Goal: Complete application form: Complete application form

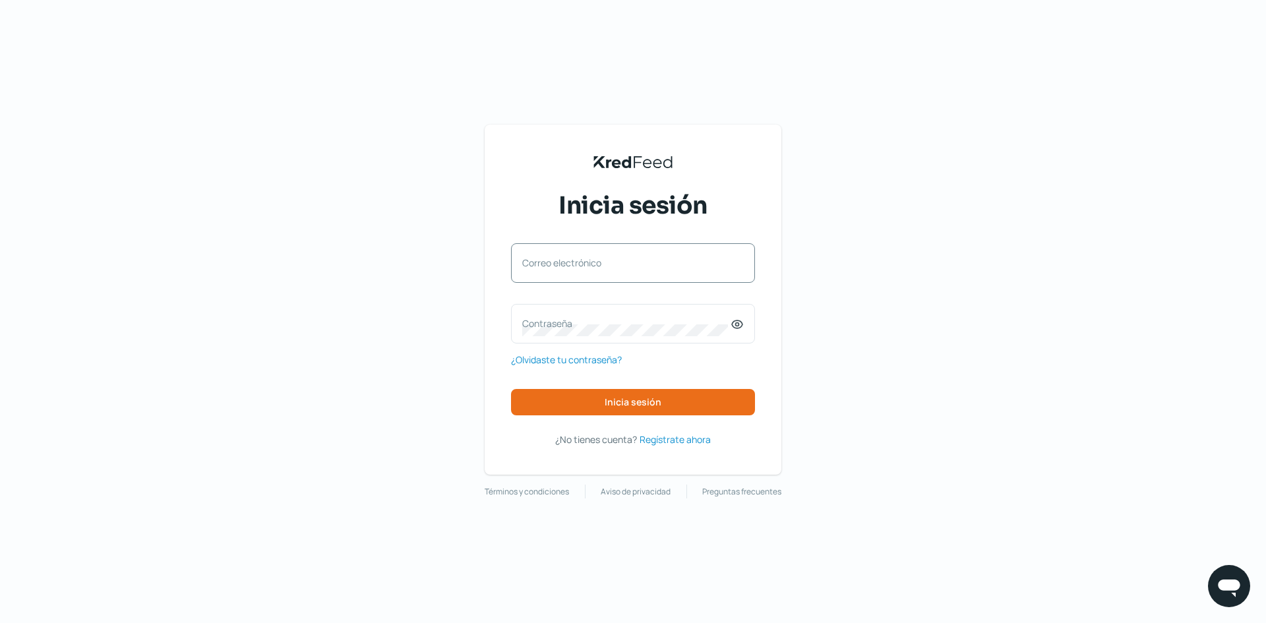
click at [725, 268] on label "Correo electrónico" at bounding box center [626, 263] width 208 height 13
click at [725, 268] on input "Correo electrónico" at bounding box center [633, 270] width 222 height 12
type input "[PERSON_NAME][EMAIL_ADDRESS][DOMAIN_NAME]"
click at [659, 324] on label "Contraseña" at bounding box center [626, 323] width 208 height 13
click at [739, 322] on icon at bounding box center [737, 324] width 13 height 13
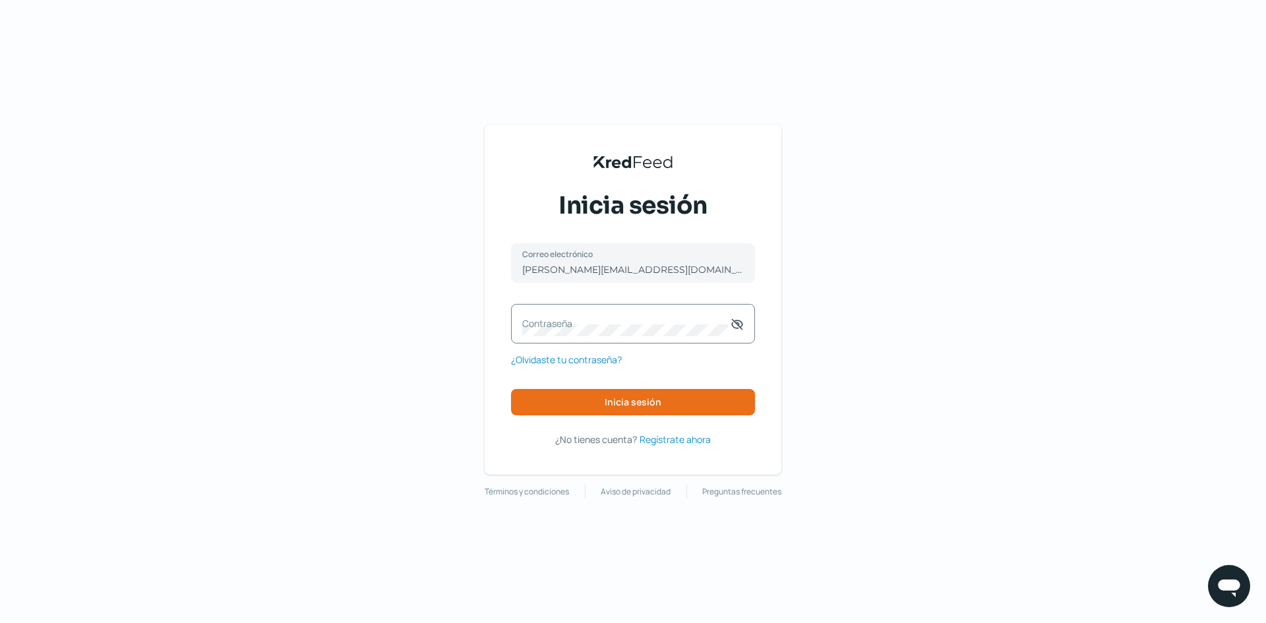
drag, startPoint x: 679, startPoint y: 328, endPoint x: 674, endPoint y: 321, distance: 9.0
click at [678, 328] on label "Contraseña" at bounding box center [626, 323] width 208 height 13
click at [671, 404] on button "Inicia sesión" at bounding box center [633, 402] width 244 height 26
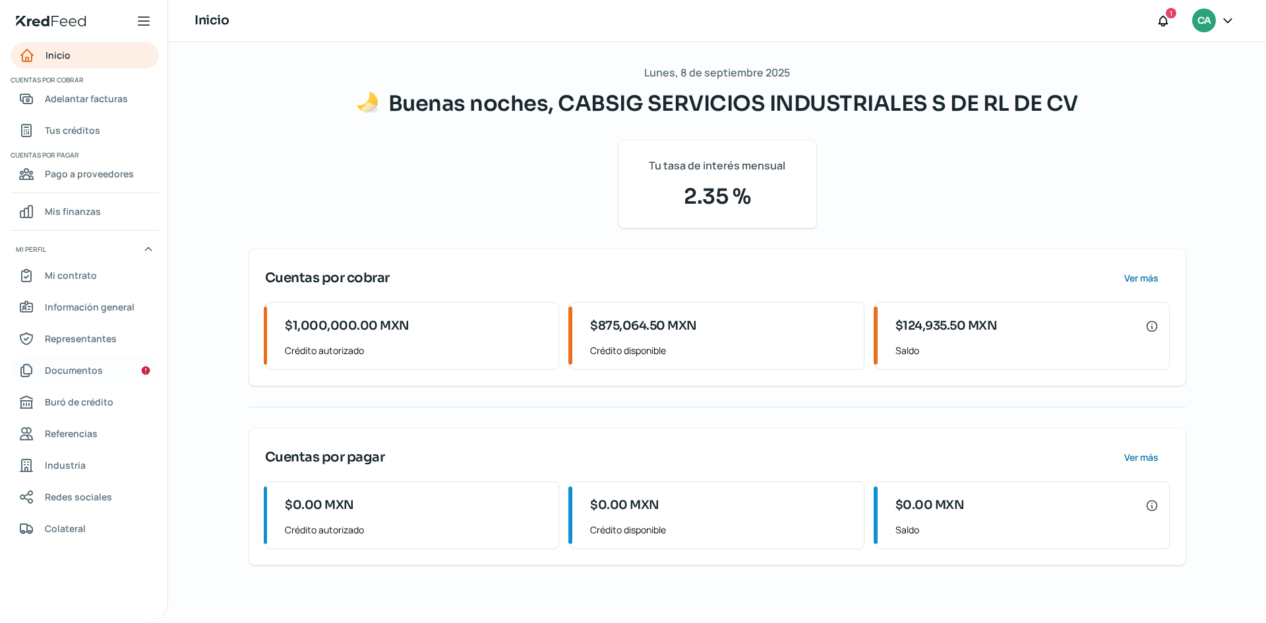
click at [75, 374] on span "Documentos" at bounding box center [74, 370] width 58 height 16
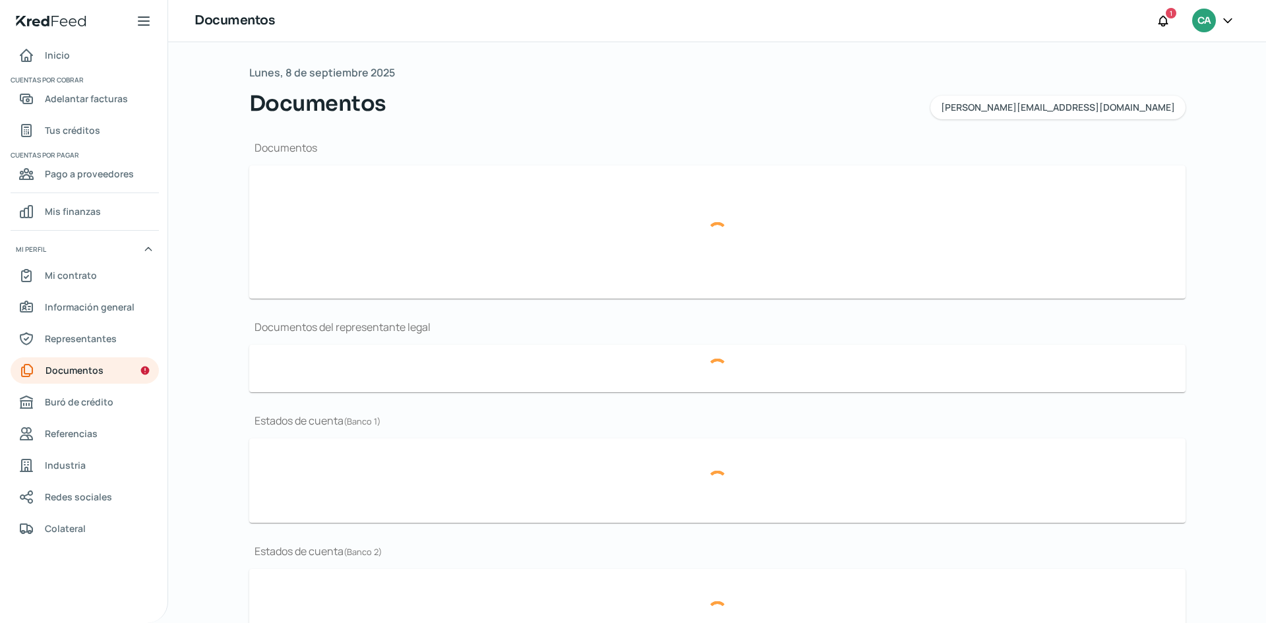
type input "CSF [PERSON_NAME][DATE] representante legal.pdf"
type input "Acta constitutiva y Registro Publico Cabsig para enviar por correo.pdf"
type input "estado de cuenta [DATE].pdf"
type input "Estado de cuenta Noviembre.pdf"
type input "Estado de cuenta del mes DE OCTUBRE.pdf"
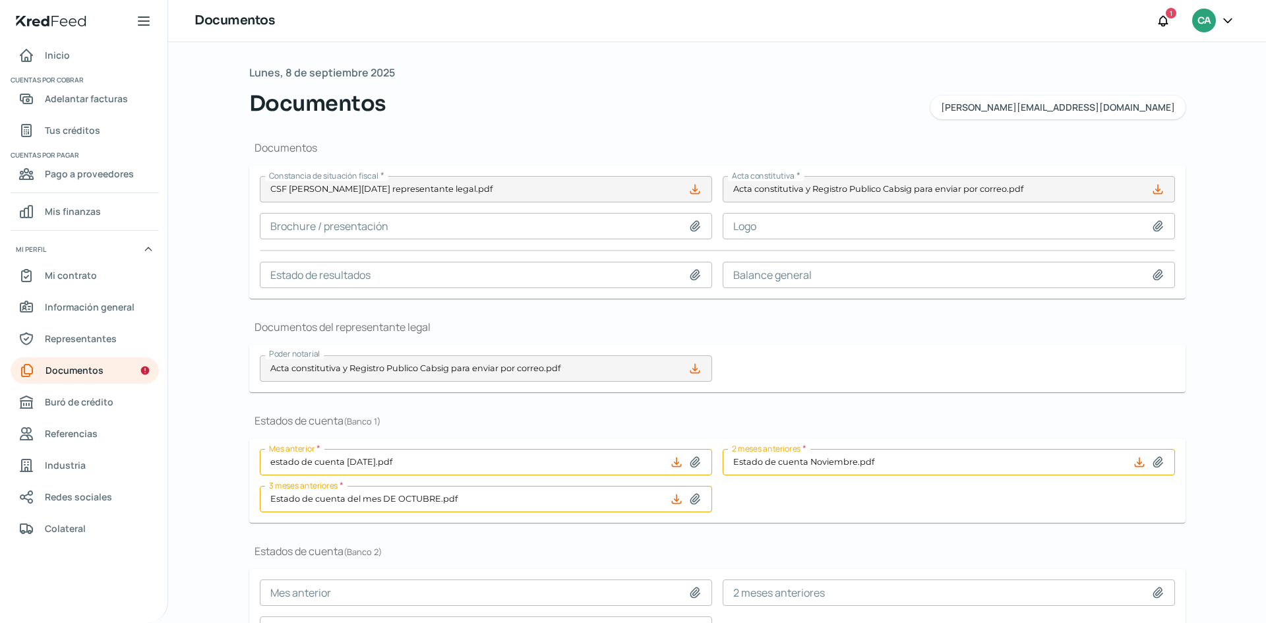
click at [695, 193] on icon at bounding box center [695, 189] width 13 height 13
click at [689, 191] on icon at bounding box center [695, 189] width 13 height 13
drag, startPoint x: 59, startPoint y: 309, endPoint x: 66, endPoint y: 307, distance: 6.7
click at [59, 309] on span "Información general" at bounding box center [90, 307] width 90 height 16
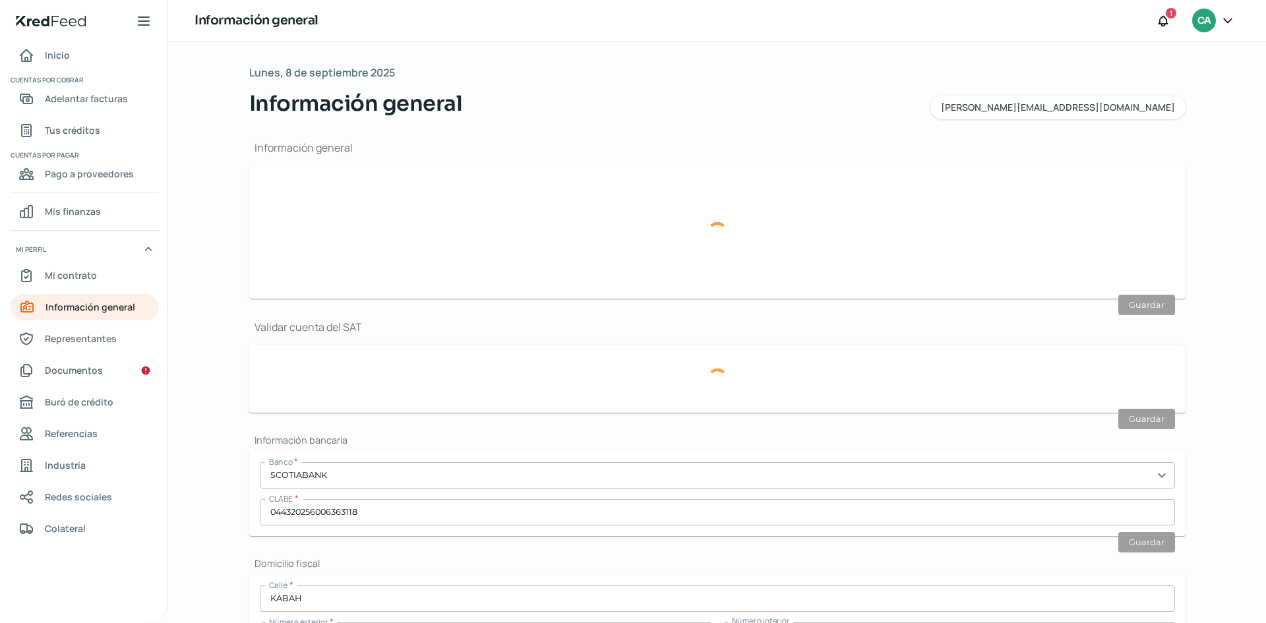
type input "[PERSON_NAME][EMAIL_ADDRESS][DOMAIN_NAME]"
type input "Personas morales del régimen general"
type input "CABSIG SERVICIOS INDUSTRIALES S DE RL DE CV"
type input "33 - 2635 - 9211"
type input "33 - 1031 - 5589"
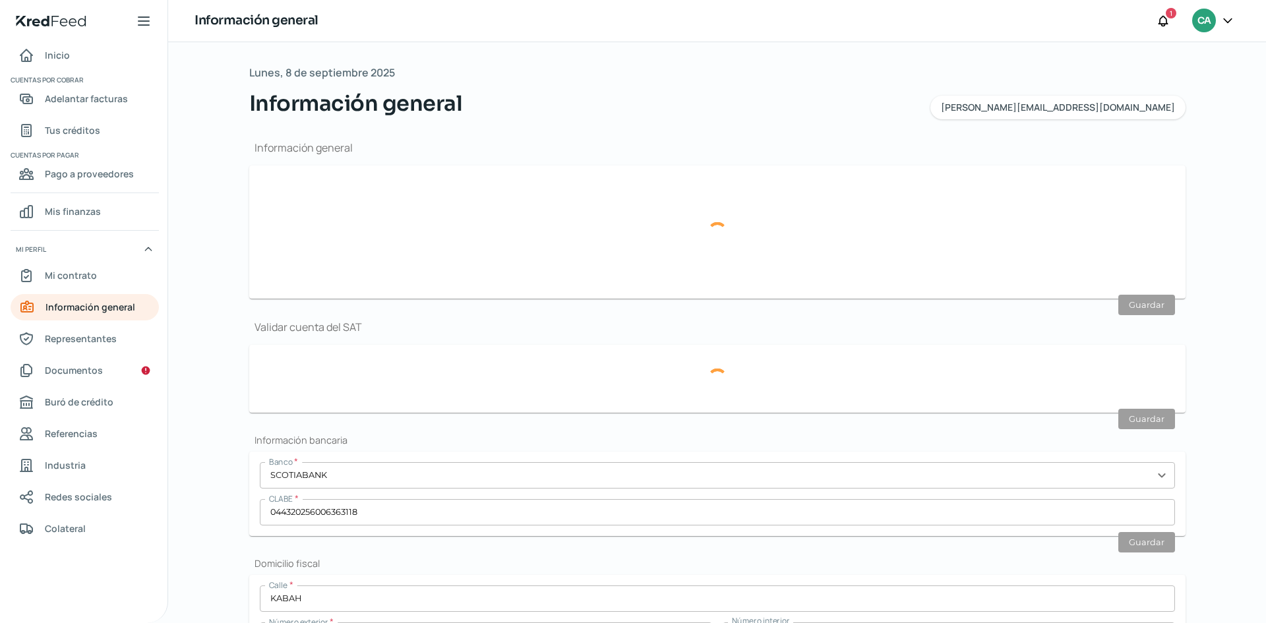
type input "CSI1908194B3"
type input "KABAH"
type input "1592"
type input "101"
type input "45050"
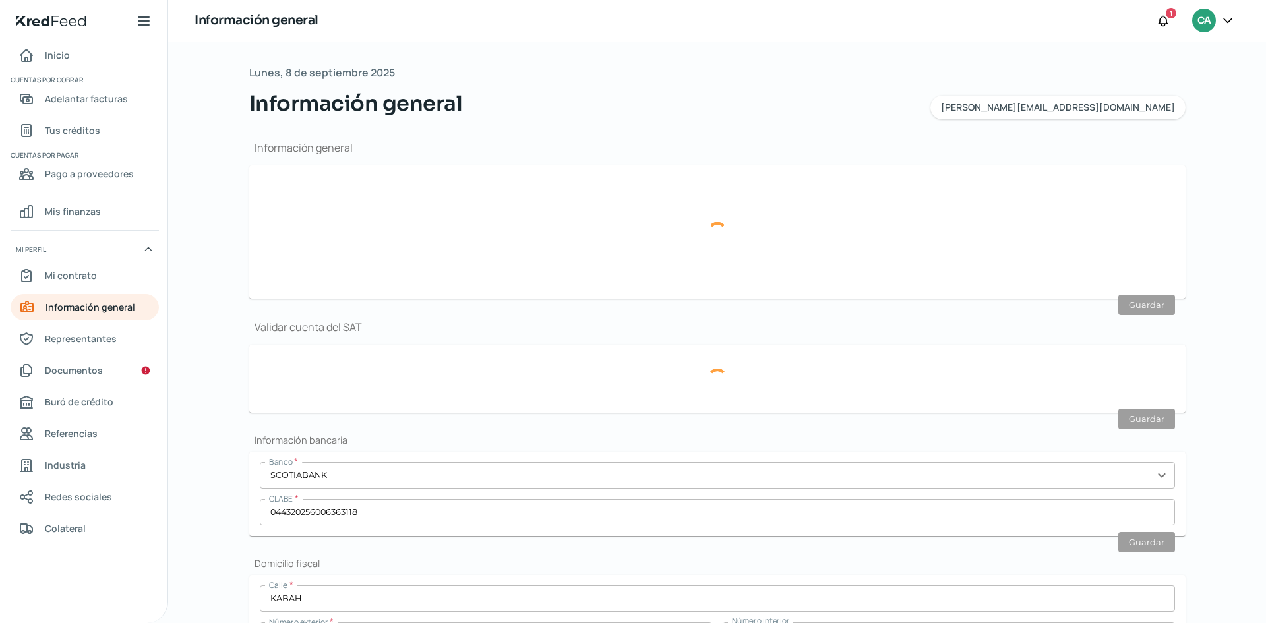
type input "JARDINES DEL SOL"
type input "ZAPOPAN"
type input "[GEOGRAPHIC_DATA]"
type input "[PERSON_NAME] [DATE] comprobante de domicilio Noviembre.pdf"
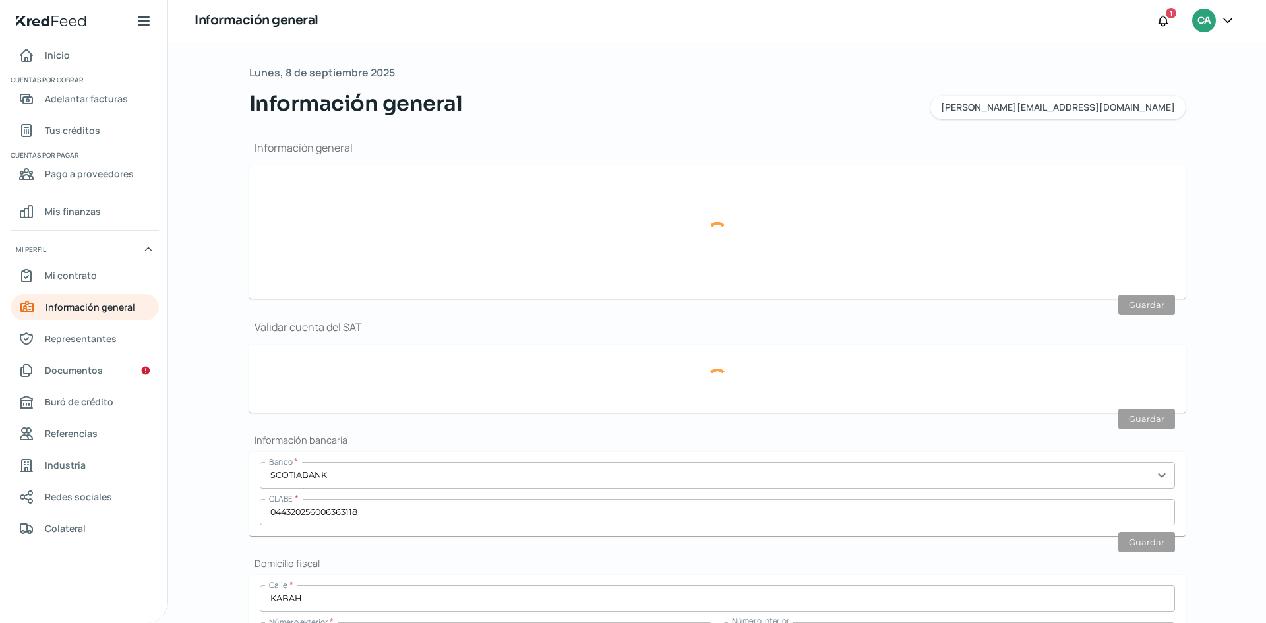
type input "5"
type input "0"
type input "Rentada"
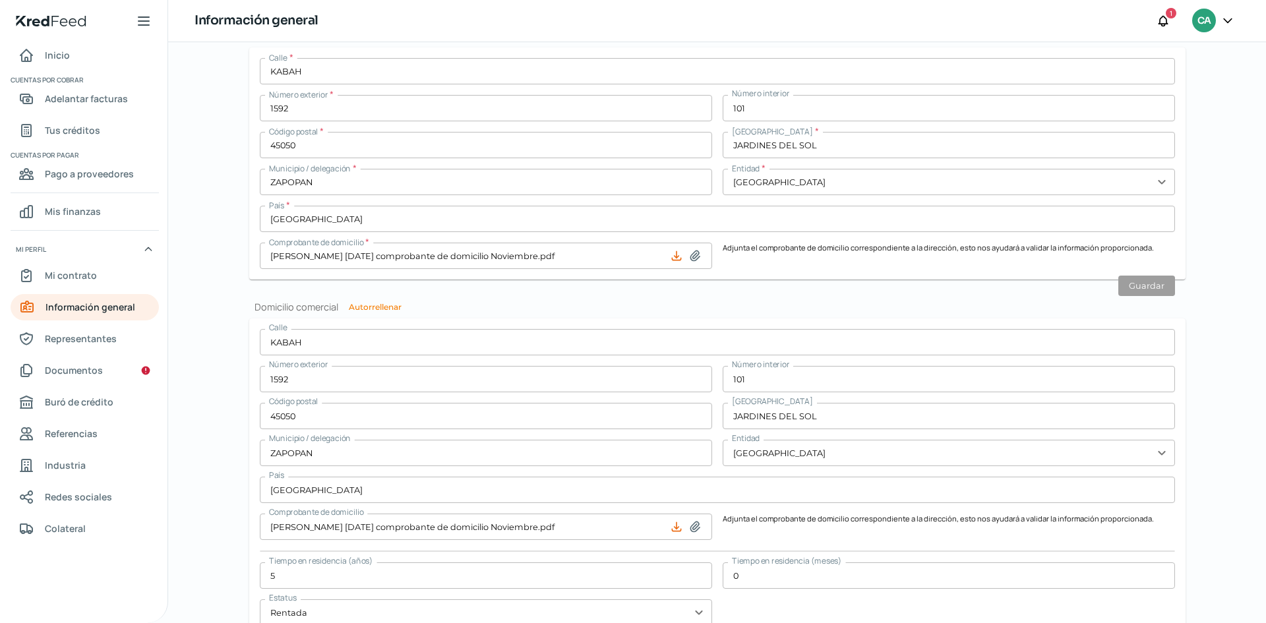
scroll to position [427, 0]
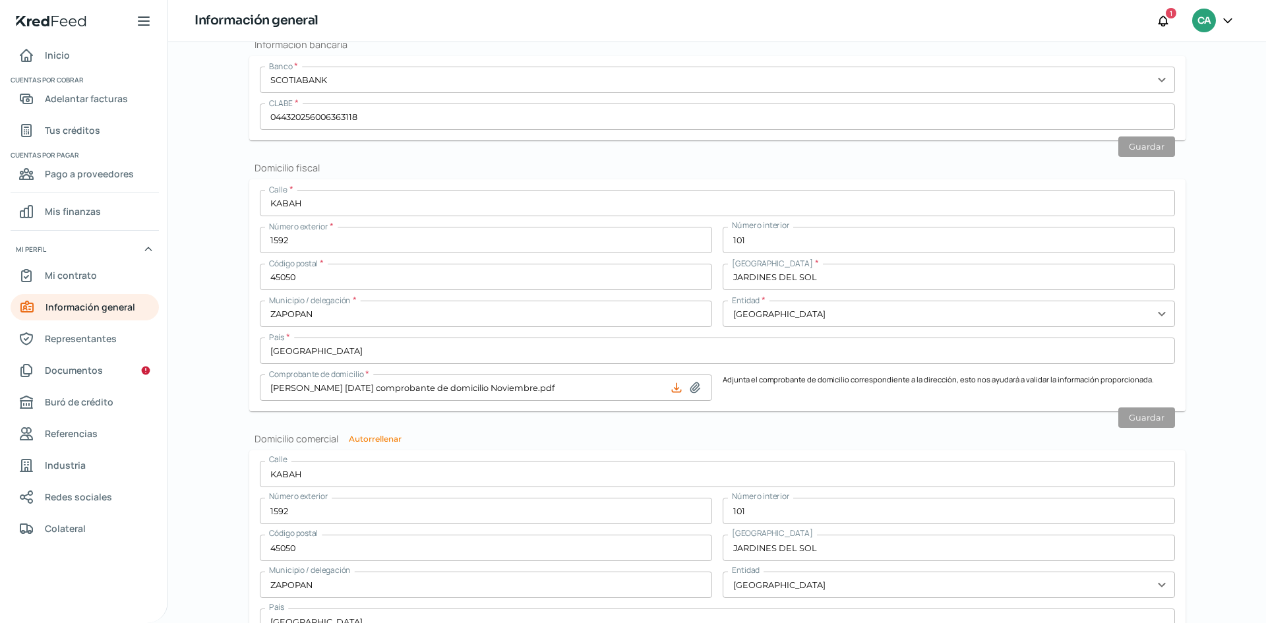
click at [291, 204] on input "KABAH" at bounding box center [717, 203] width 915 height 26
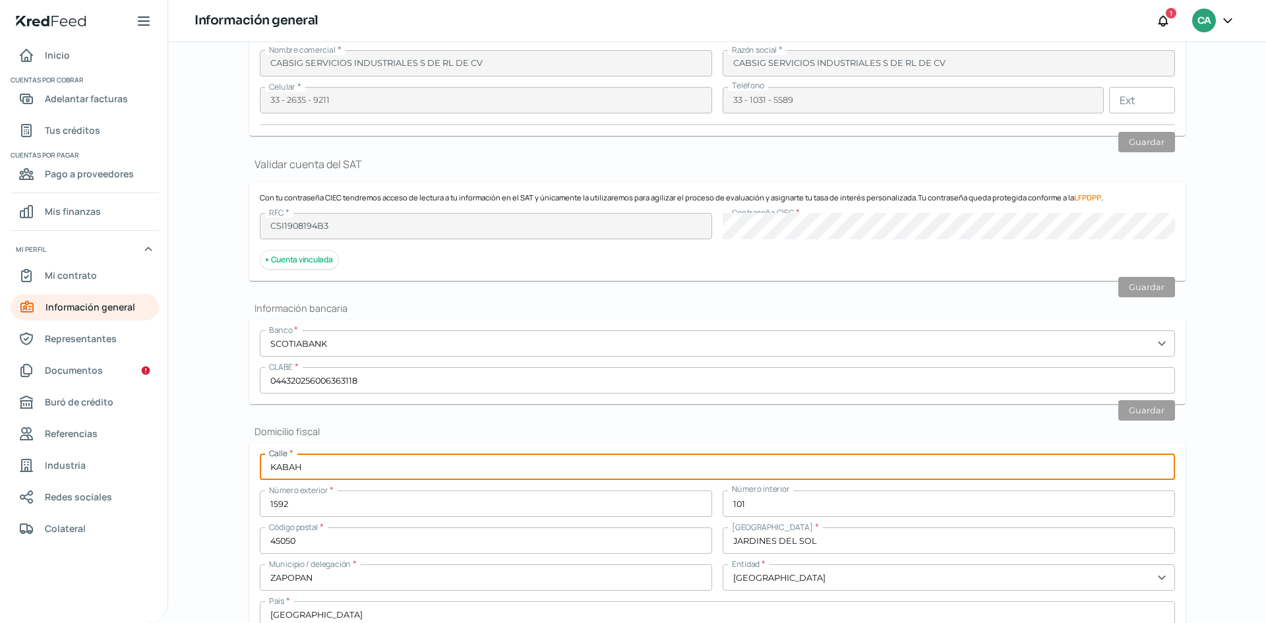
scroll to position [0, 0]
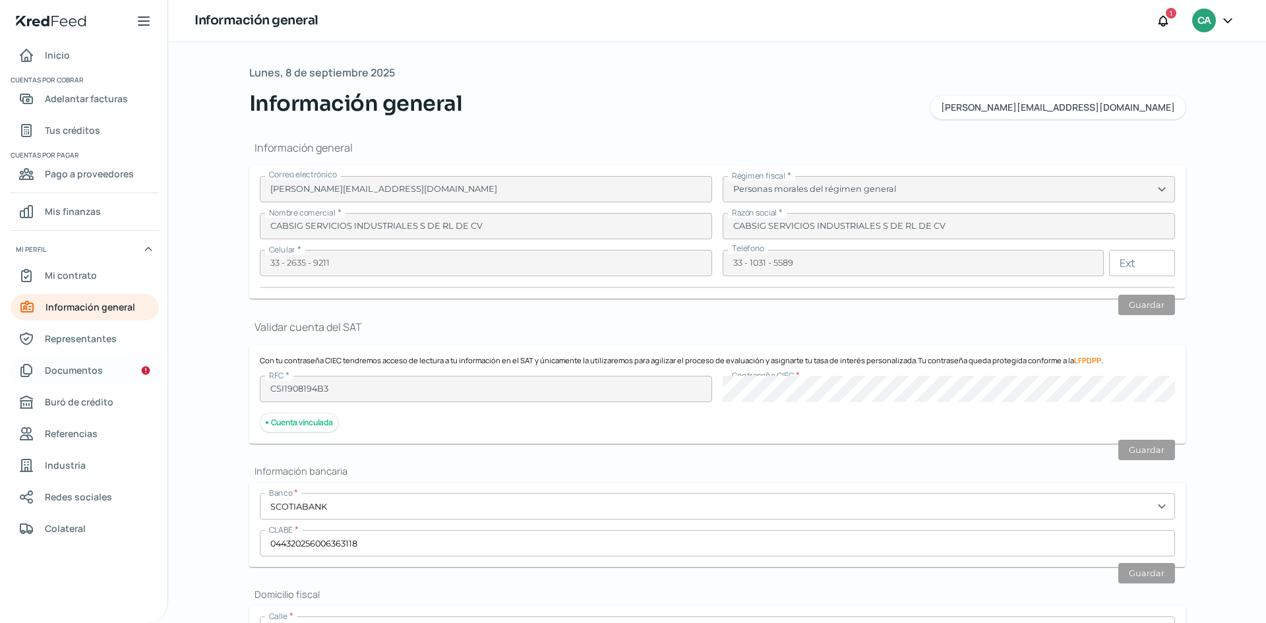
click at [75, 368] on span "Documentos" at bounding box center [74, 370] width 58 height 16
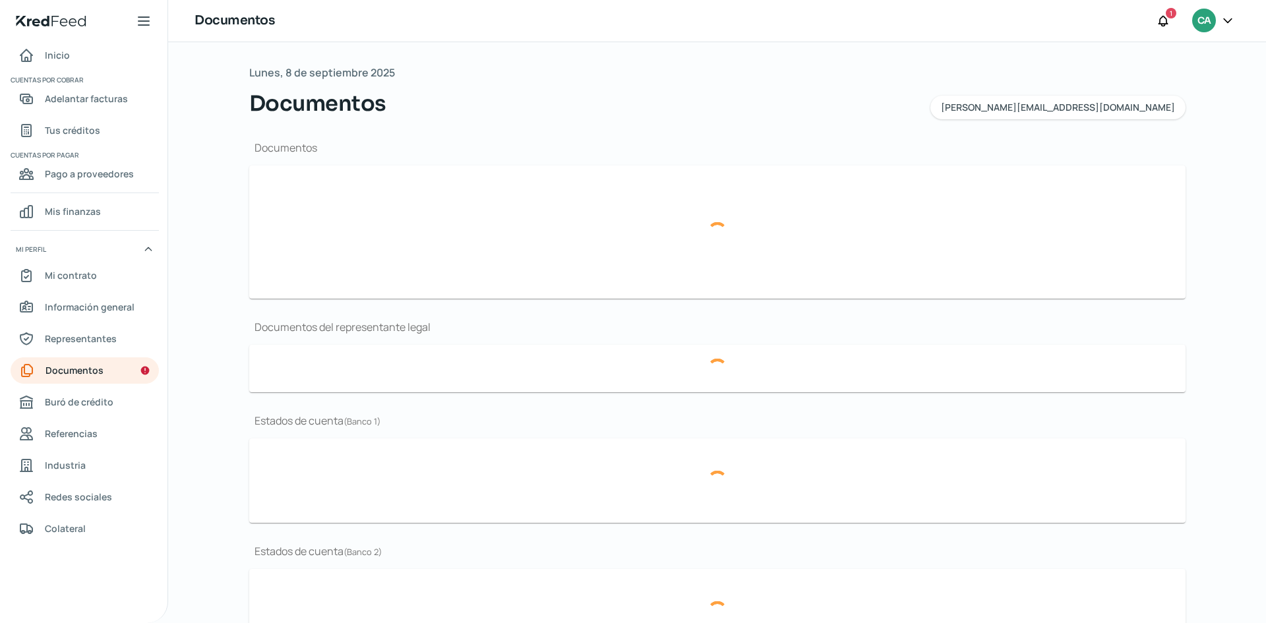
type input "CSF [PERSON_NAME][DATE] representante legal.pdf"
type input "Acta constitutiva y Registro Publico Cabsig para enviar por correo.pdf"
type input "estado de cuenta [DATE].pdf"
type input "Estado de cuenta Noviembre.pdf"
type input "Estado de cuenta del mes DE OCTUBRE.pdf"
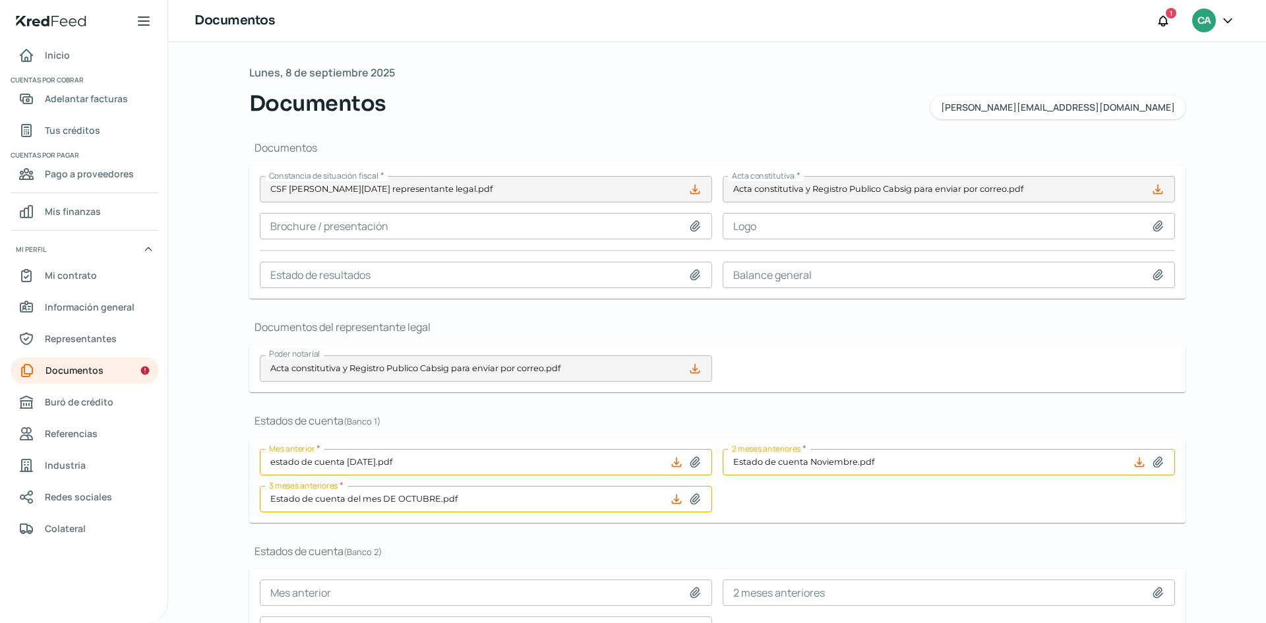
drag, startPoint x: 442, startPoint y: 187, endPoint x: 512, endPoint y: 128, distance: 91.8
click at [512, 128] on div "Documentos Constancia de situación fiscal * CSF [PERSON_NAME][DATE] representan…" at bounding box center [717, 467] width 936 height 696
drag, startPoint x: 851, startPoint y: 252, endPoint x: 847, endPoint y: 271, distance: 19.7
click at [851, 256] on div "Constancia de situación fiscal * CSF [PERSON_NAME][DATE] representante legal.pd…" at bounding box center [717, 232] width 915 height 112
click at [840, 336] on div "Documentos del representante legal Poder notarial Acta constitutiva y Registro …" at bounding box center [717, 356] width 936 height 73
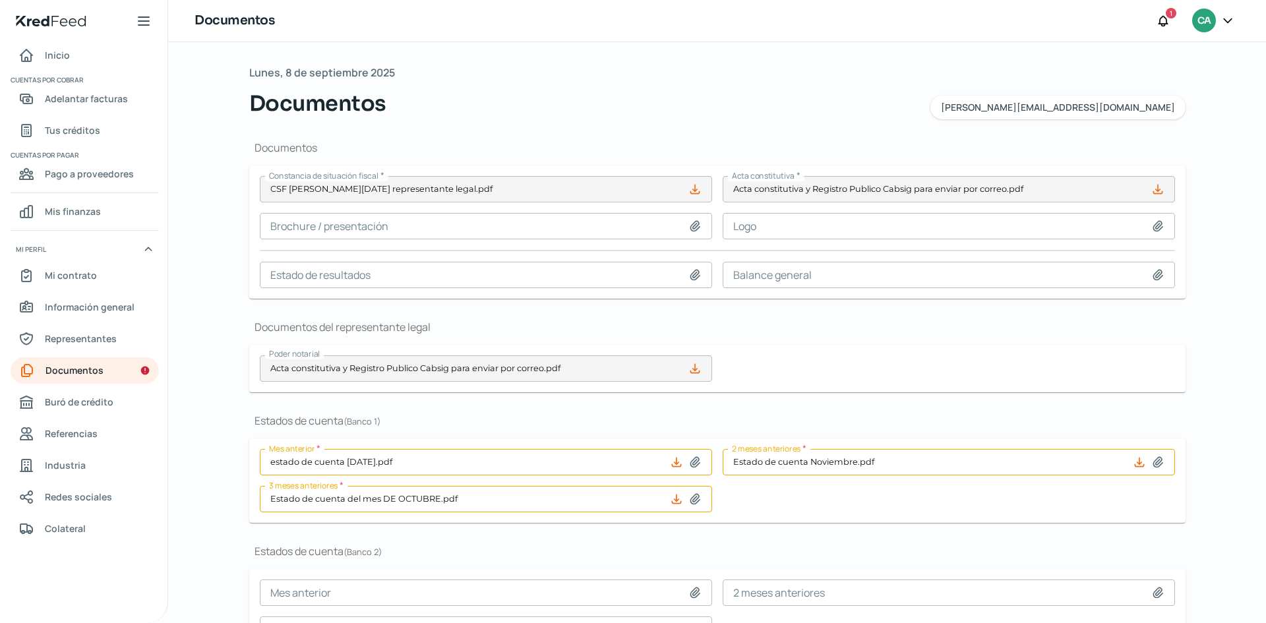
drag, startPoint x: 386, startPoint y: 163, endPoint x: 406, endPoint y: 140, distance: 30.4
click at [389, 163] on div "Documentos Constancia de situación fiscal * CSF [PERSON_NAME][DATE] representan…" at bounding box center [717, 219] width 936 height 158
click at [410, 133] on div "Documentos Constancia de situación fiscal * CSF [PERSON_NAME][DATE] representan…" at bounding box center [717, 467] width 936 height 696
click at [414, 128] on div "Documentos Constancia de situación fiscal * CSF [PERSON_NAME][DATE] representan…" at bounding box center [717, 467] width 936 height 696
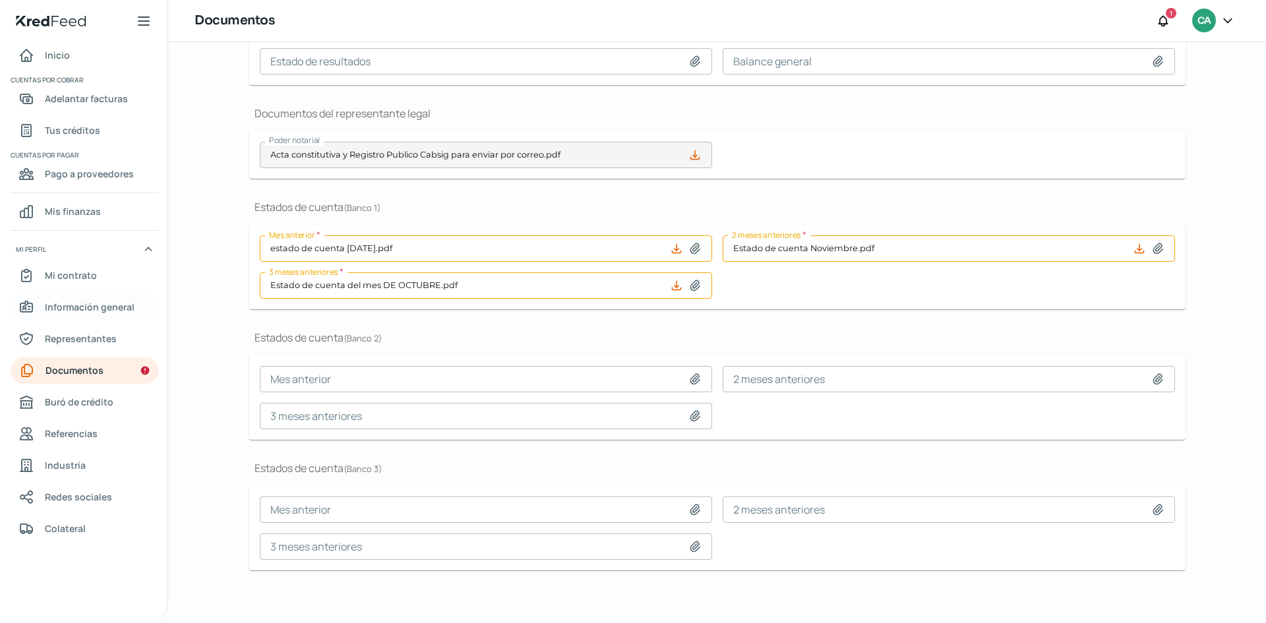
click at [107, 306] on span "Información general" at bounding box center [90, 307] width 90 height 16
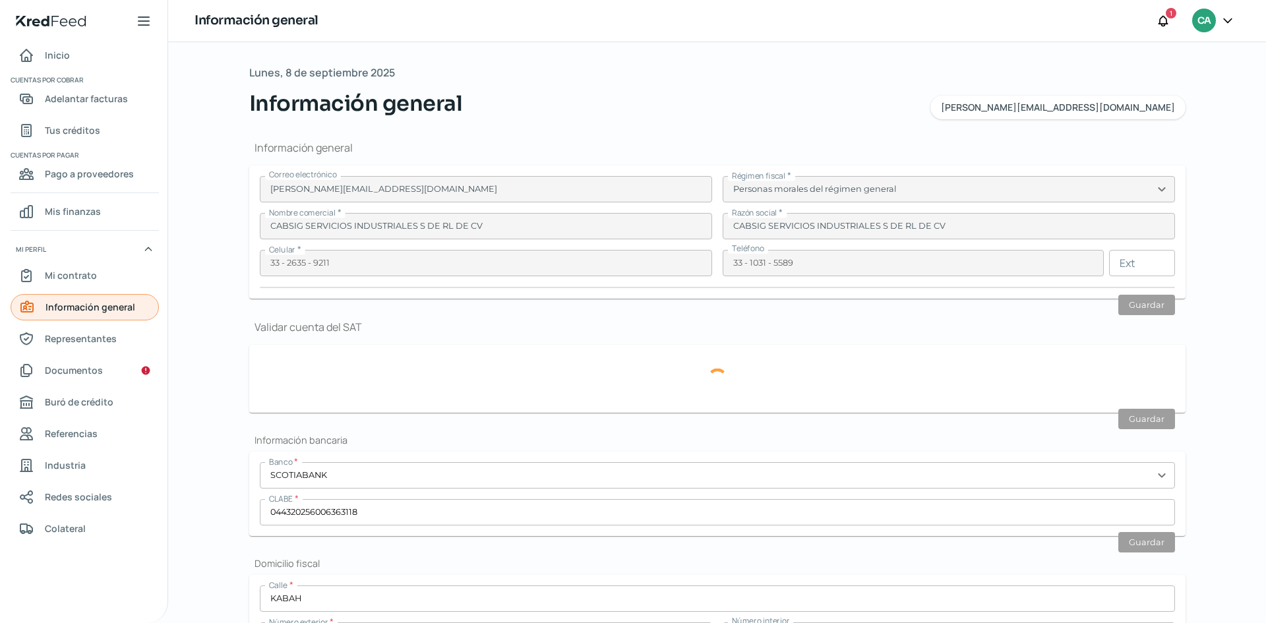
type input "CSI1908194B3"
type input "KABAH"
type input "1592"
type input "101"
type input "45050"
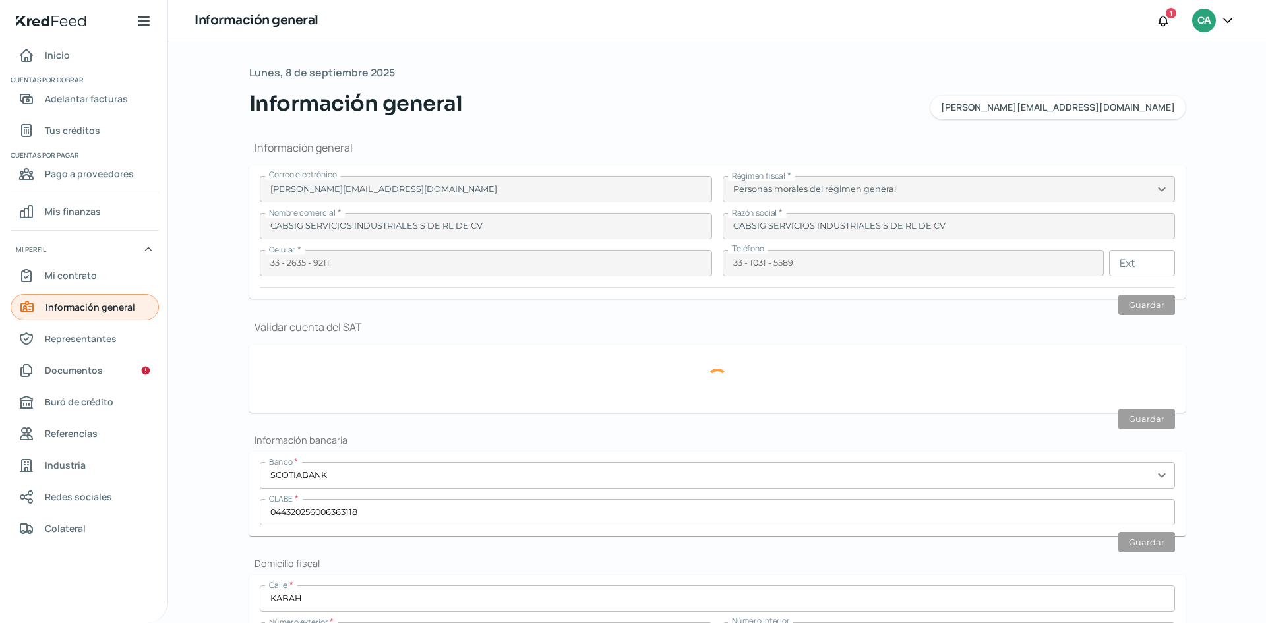
type input "JARDINES DEL SOL"
type input "ZAPOPAN"
type input "[GEOGRAPHIC_DATA]"
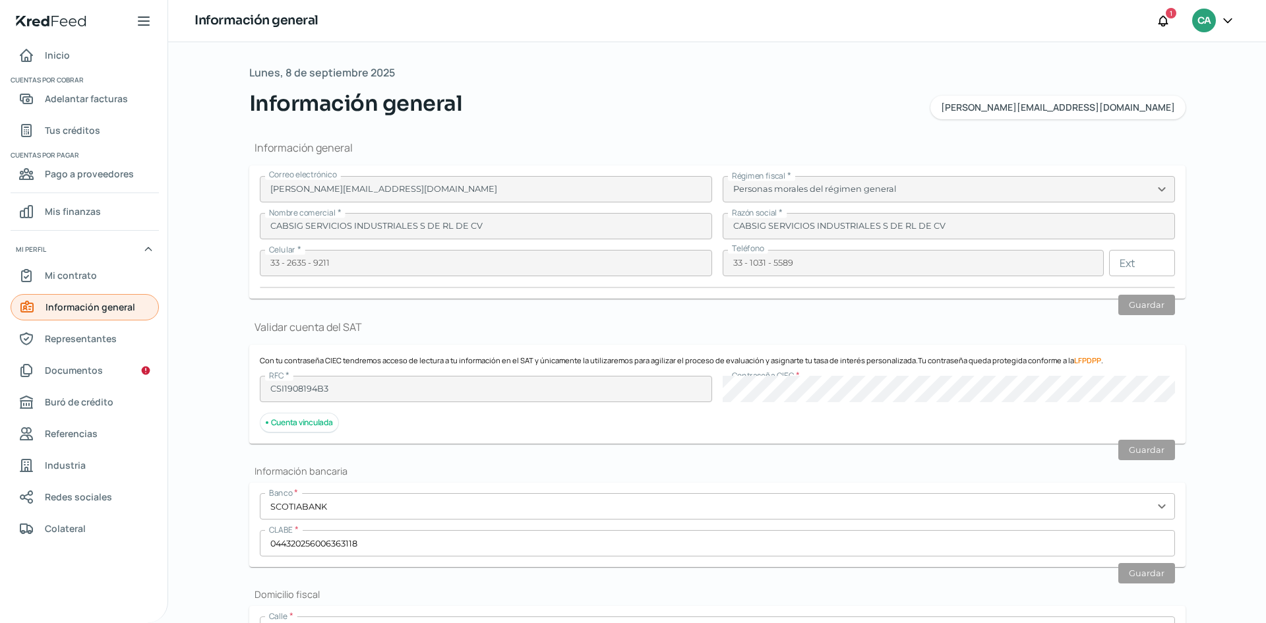
type input "[PERSON_NAME] [DATE] comprobante de domicilio Noviembre.pdf"
type input "5"
type input "0"
type input "Rentada"
click at [87, 372] on span "Documentos" at bounding box center [74, 370] width 58 height 16
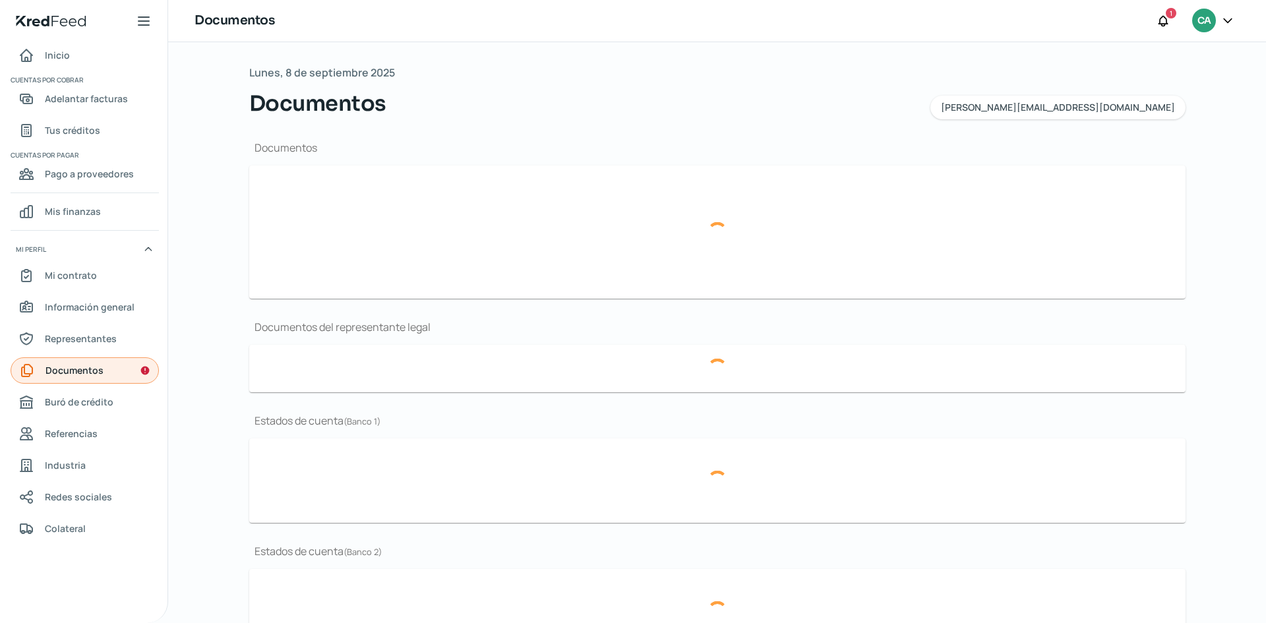
type input "CSF [PERSON_NAME][DATE] representante legal.pdf"
type input "Acta constitutiva y Registro Publico Cabsig para enviar por correo.pdf"
type input "estado de cuenta [DATE].pdf"
type input "Estado de cuenta Noviembre.pdf"
type input "Estado de cuenta del mes DE OCTUBRE.pdf"
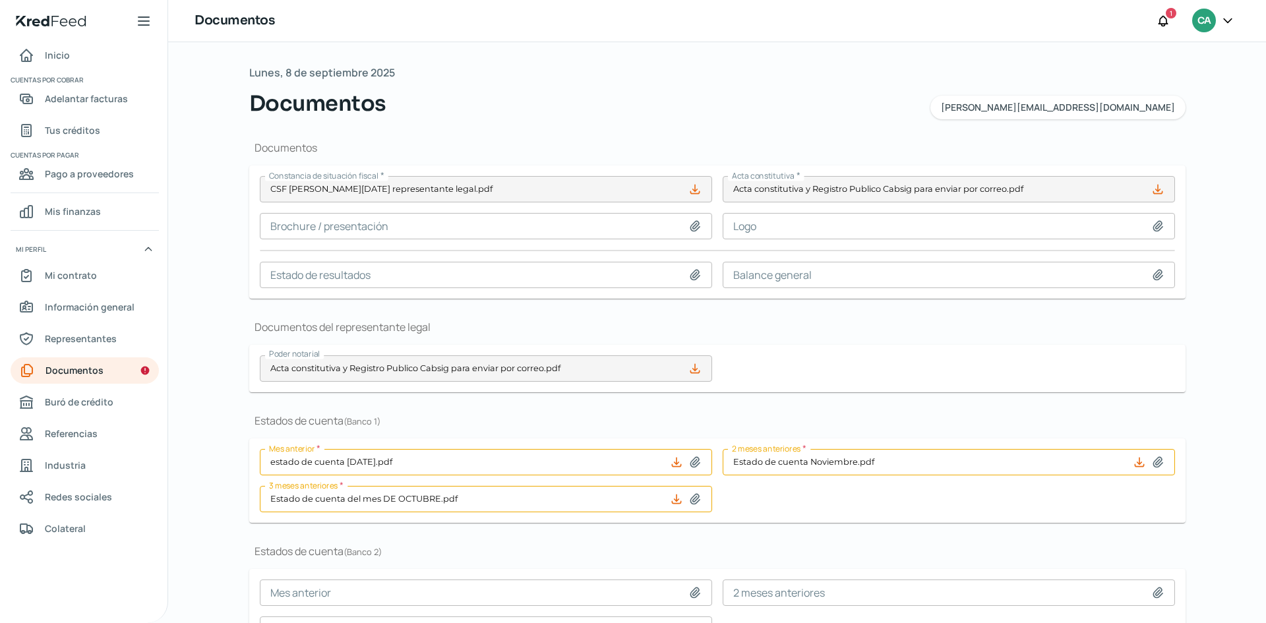
scroll to position [214, 0]
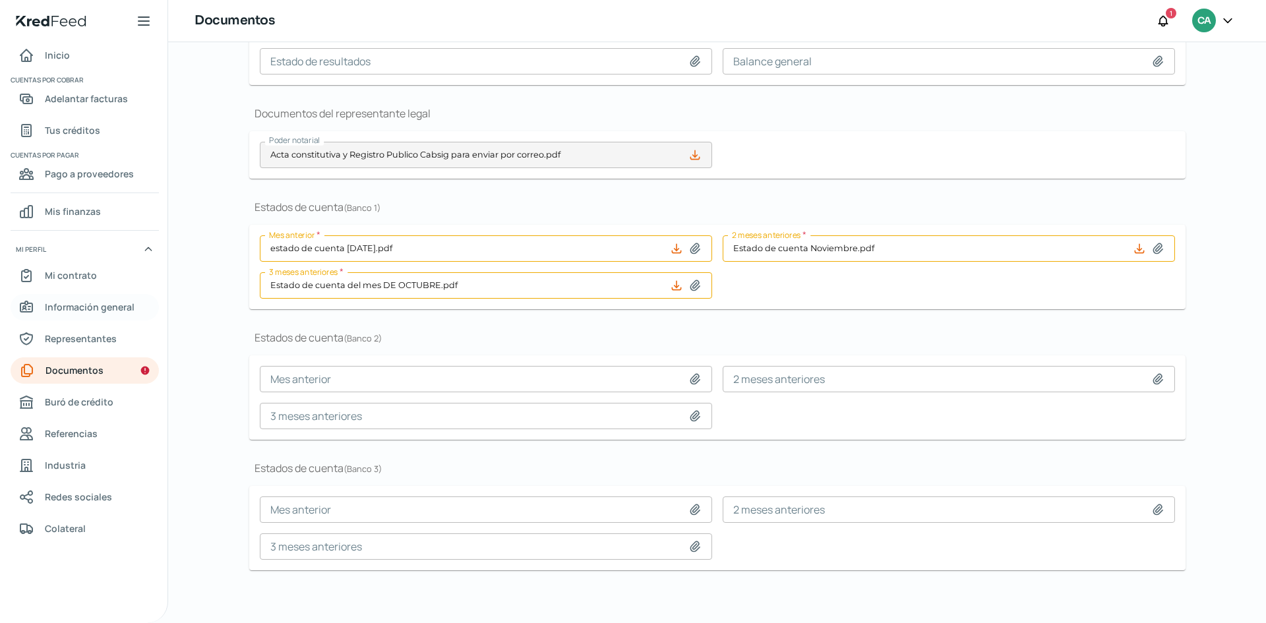
click at [86, 310] on span "Información general" at bounding box center [90, 307] width 90 height 16
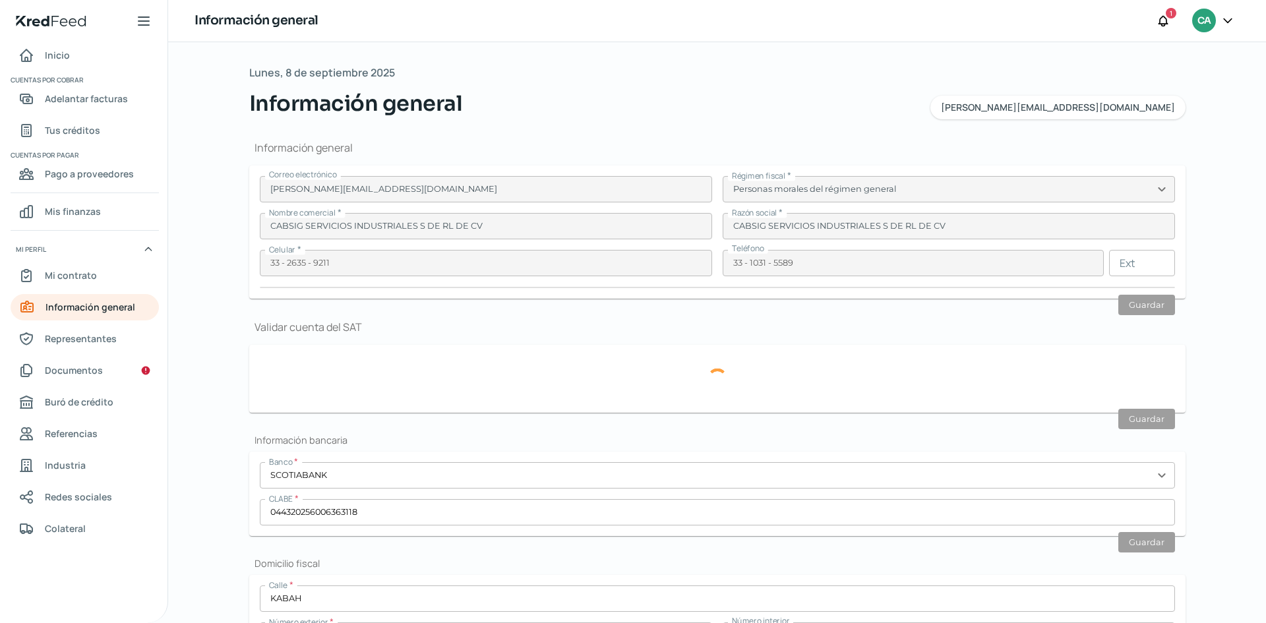
type input "CSI1908194B3"
type input "KABAH"
type input "1592"
type input "101"
type input "45050"
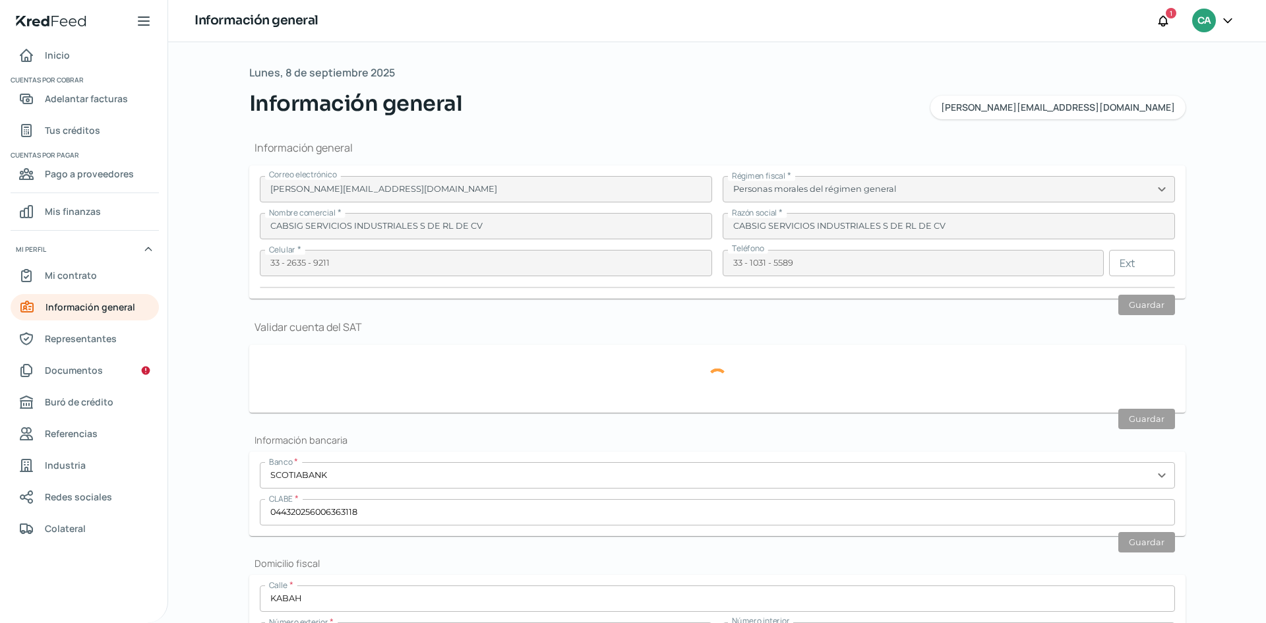
type input "JARDINES DEL SOL"
type input "ZAPOPAN"
type input "[GEOGRAPHIC_DATA]"
type input "[PERSON_NAME] [DATE] comprobante de domicilio Noviembre.pdf"
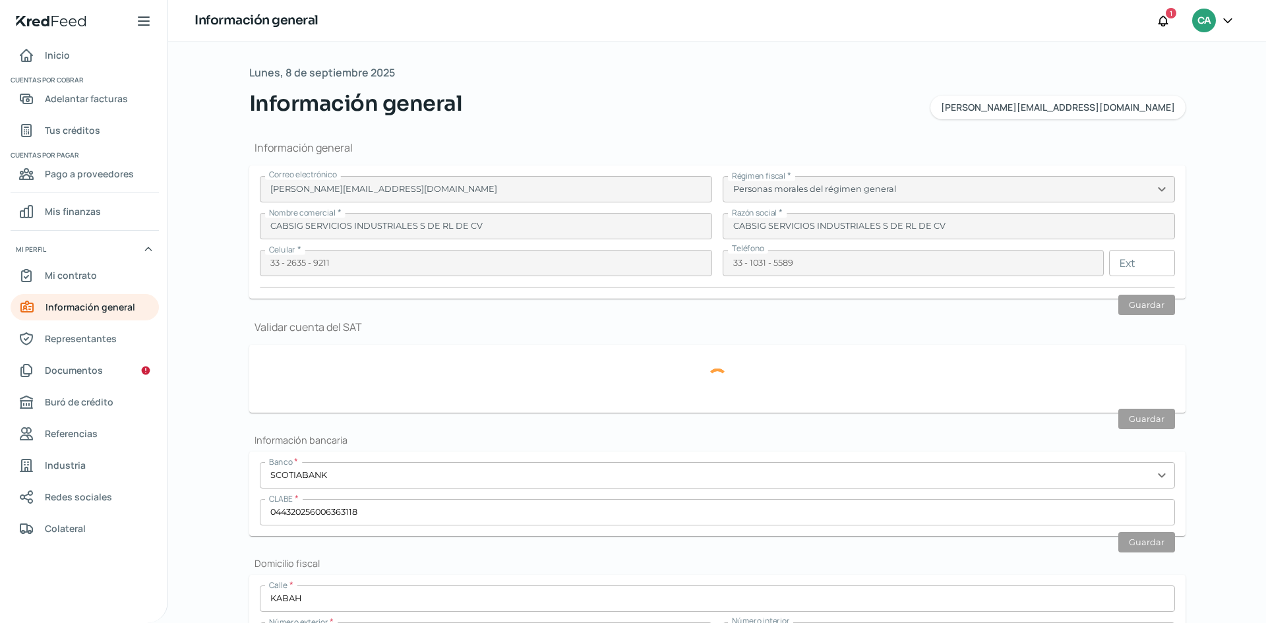
type input "5"
type input "0"
type input "Rentada"
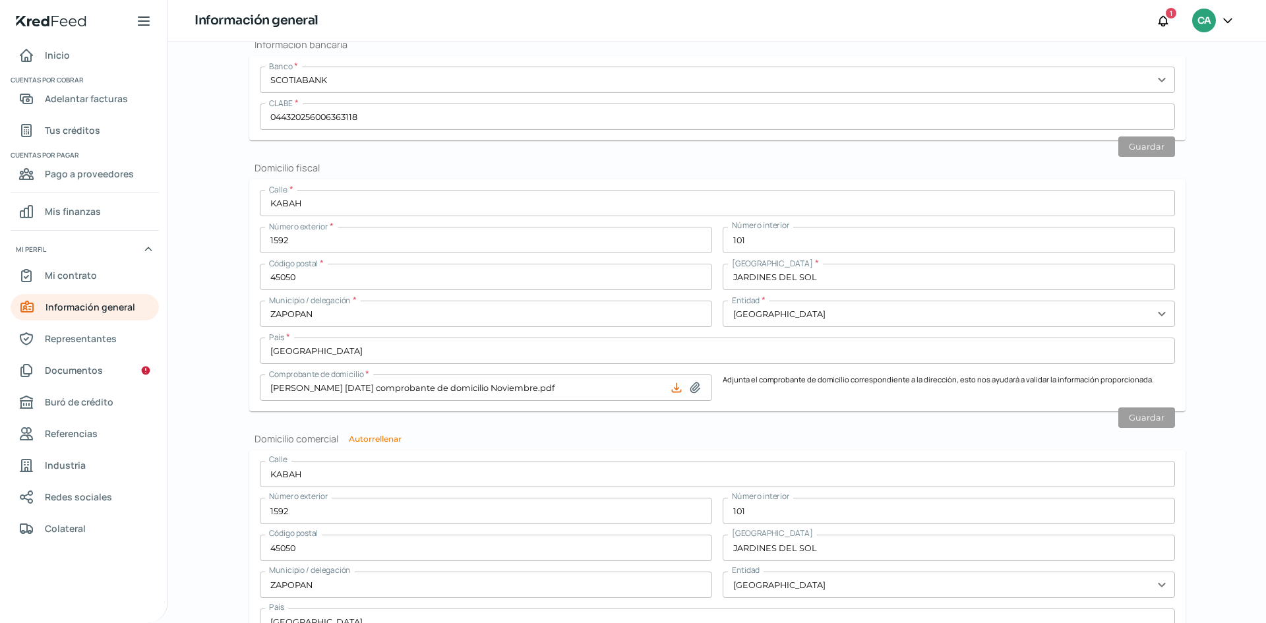
scroll to position [361, 0]
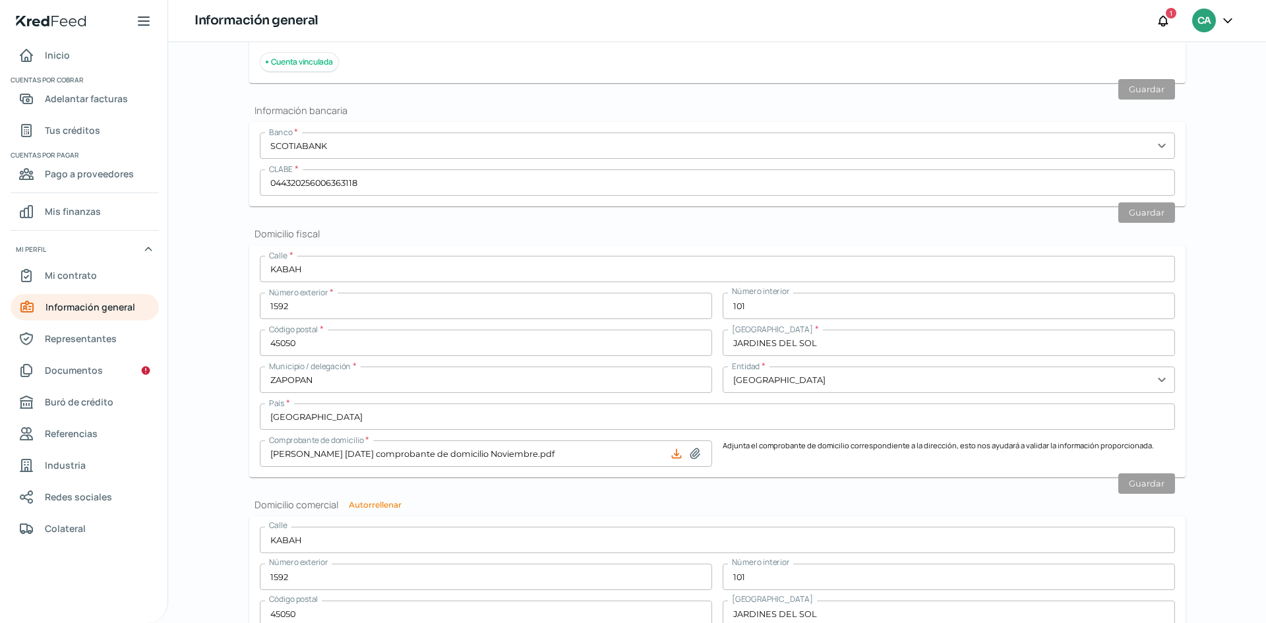
click at [1226, 22] on icon at bounding box center [1227, 20] width 13 height 13
click at [1118, 183] on span "Cerrar sesión" at bounding box center [1113, 177] width 59 height 16
